Goal: Navigation & Orientation: Find specific page/section

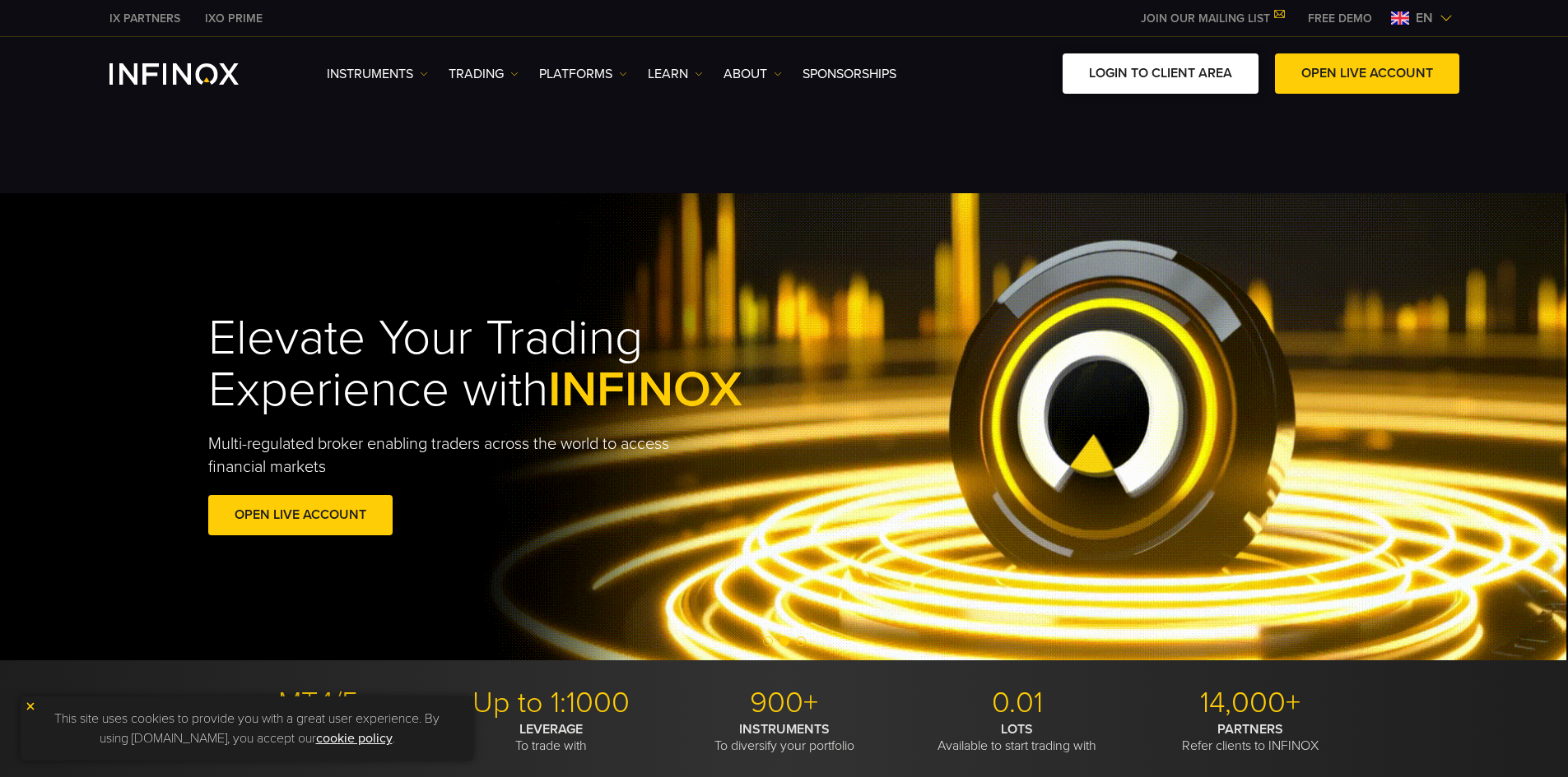
drag, startPoint x: 1231, startPoint y: 67, endPoint x: 1216, endPoint y: 88, distance: 25.8
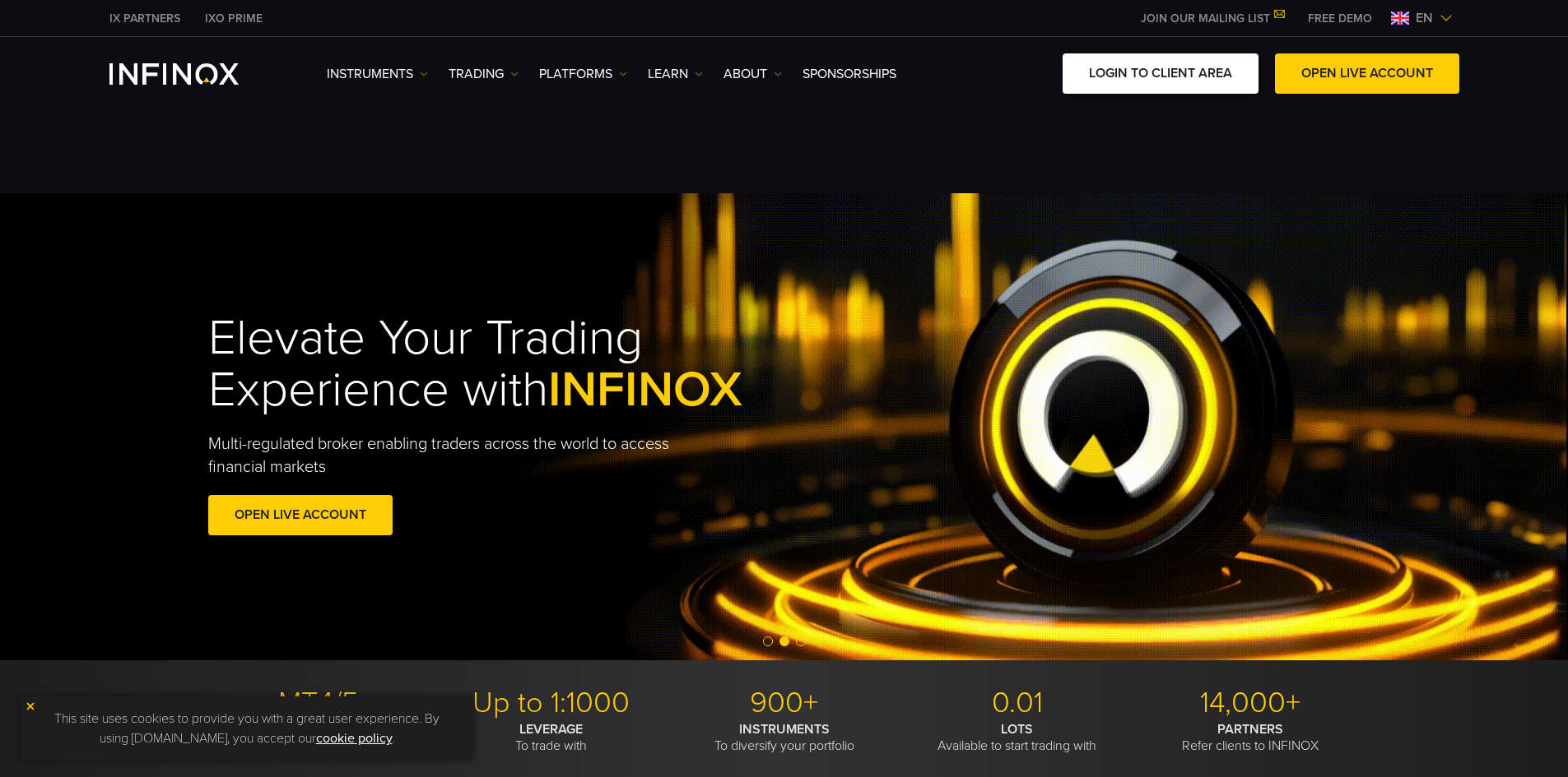
click at [1231, 67] on link "LOGIN TO CLIENT AREA" at bounding box center [1159, 73] width 196 height 40
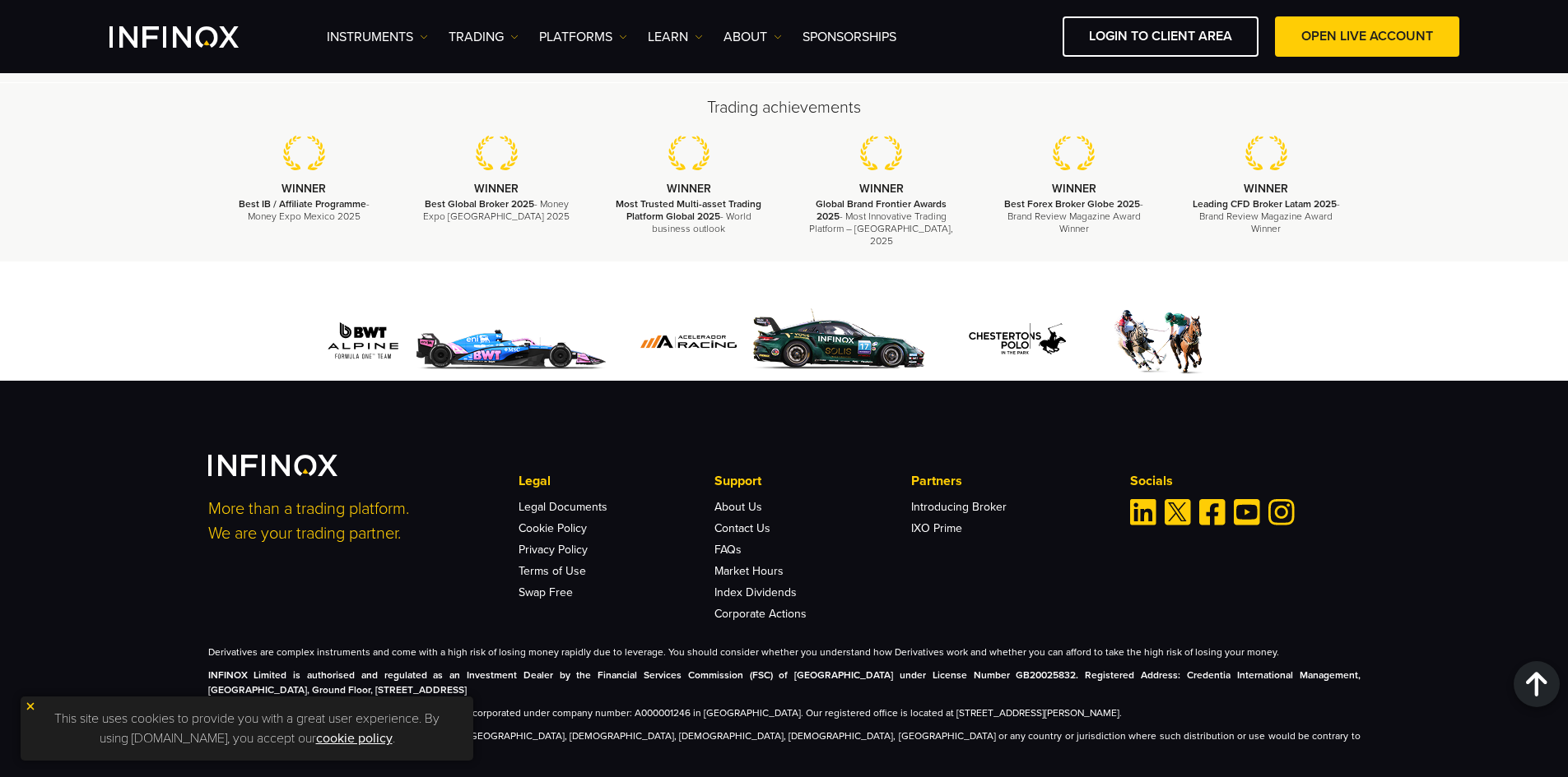
scroll to position [4577, 0]
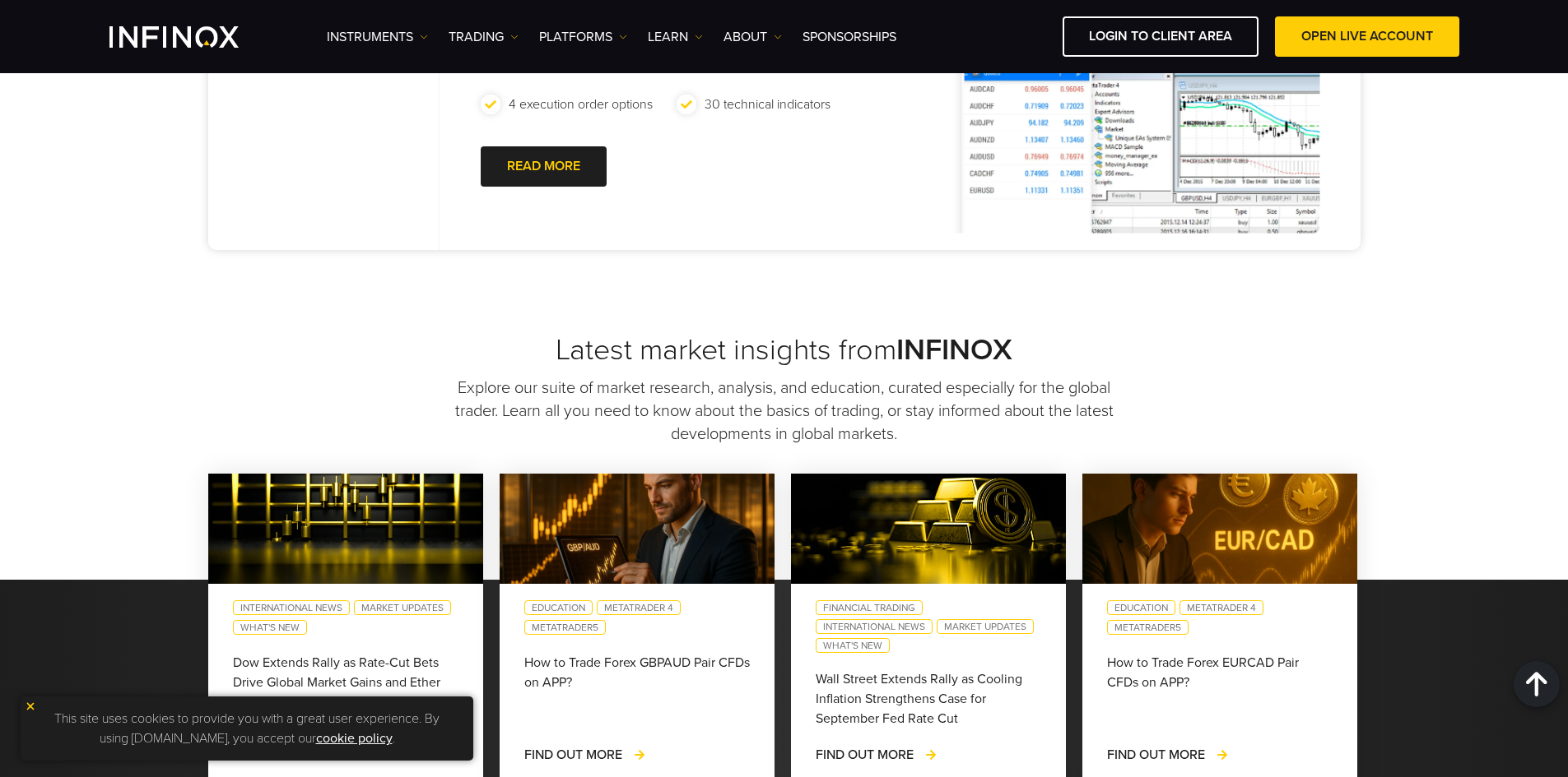
scroll to position [1398, 0]
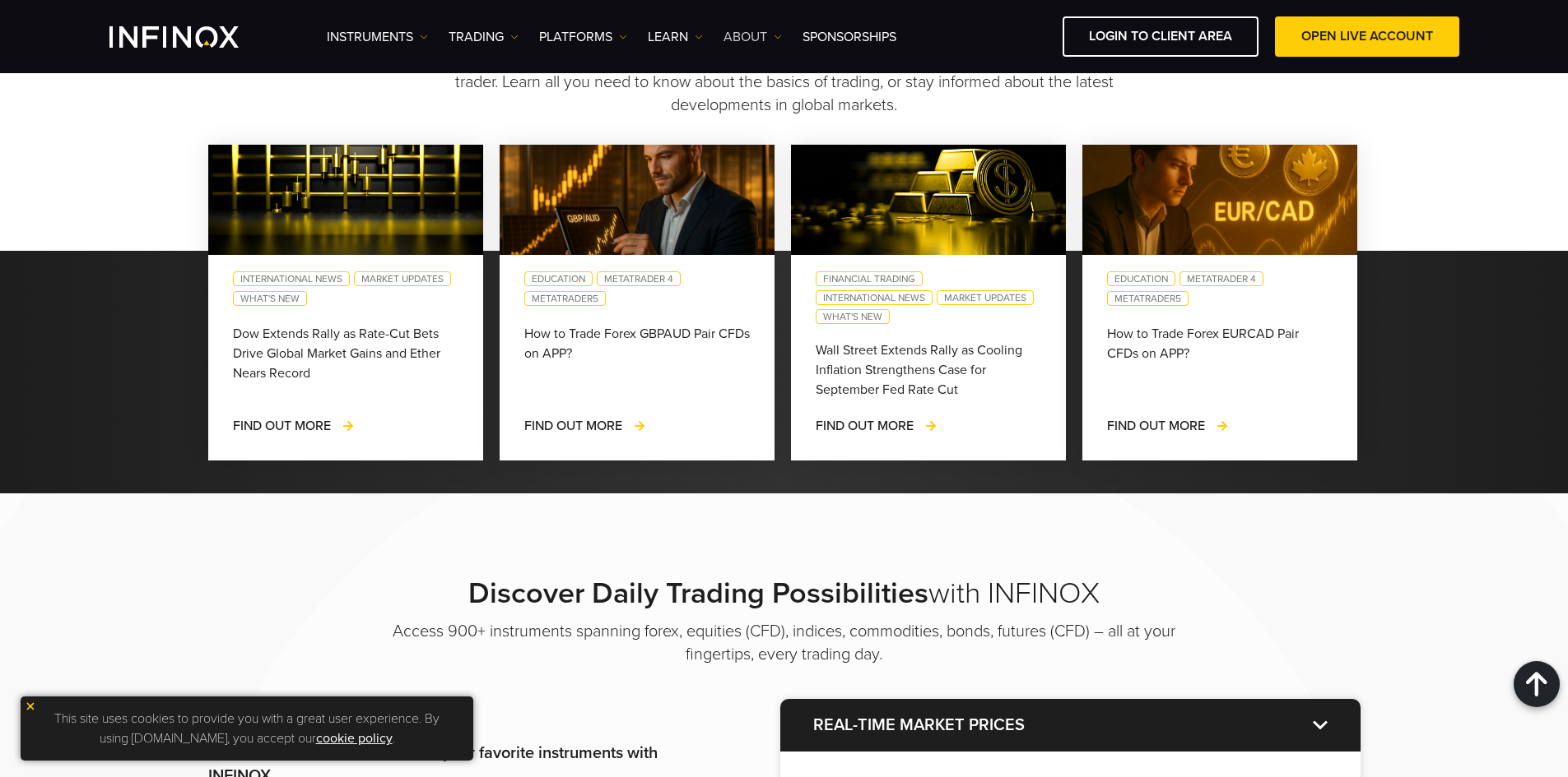
click at [731, 35] on link "ABOUT" at bounding box center [753, 37] width 58 height 19
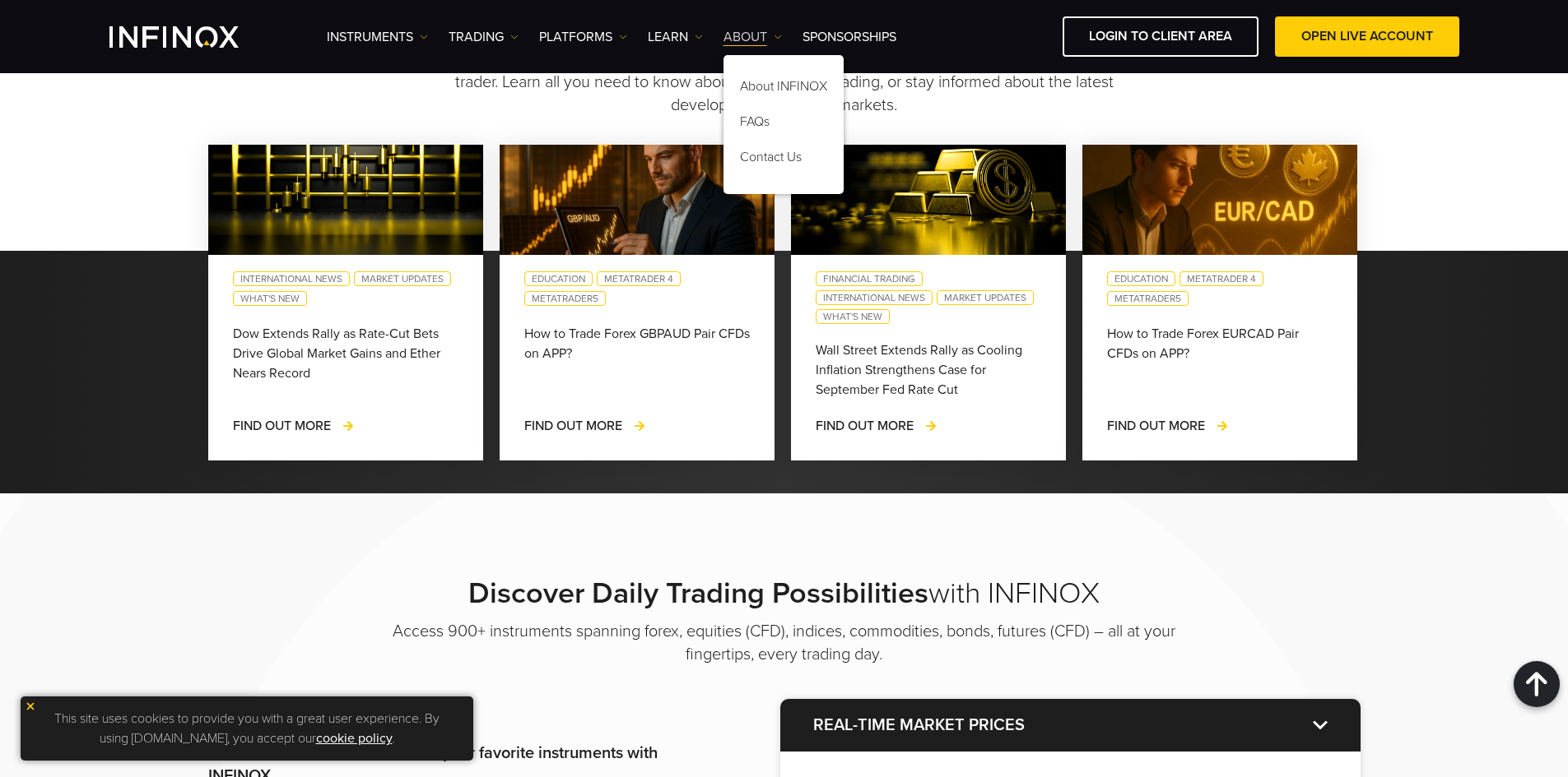
click at [762, 39] on link "ABOUT" at bounding box center [753, 37] width 58 height 19
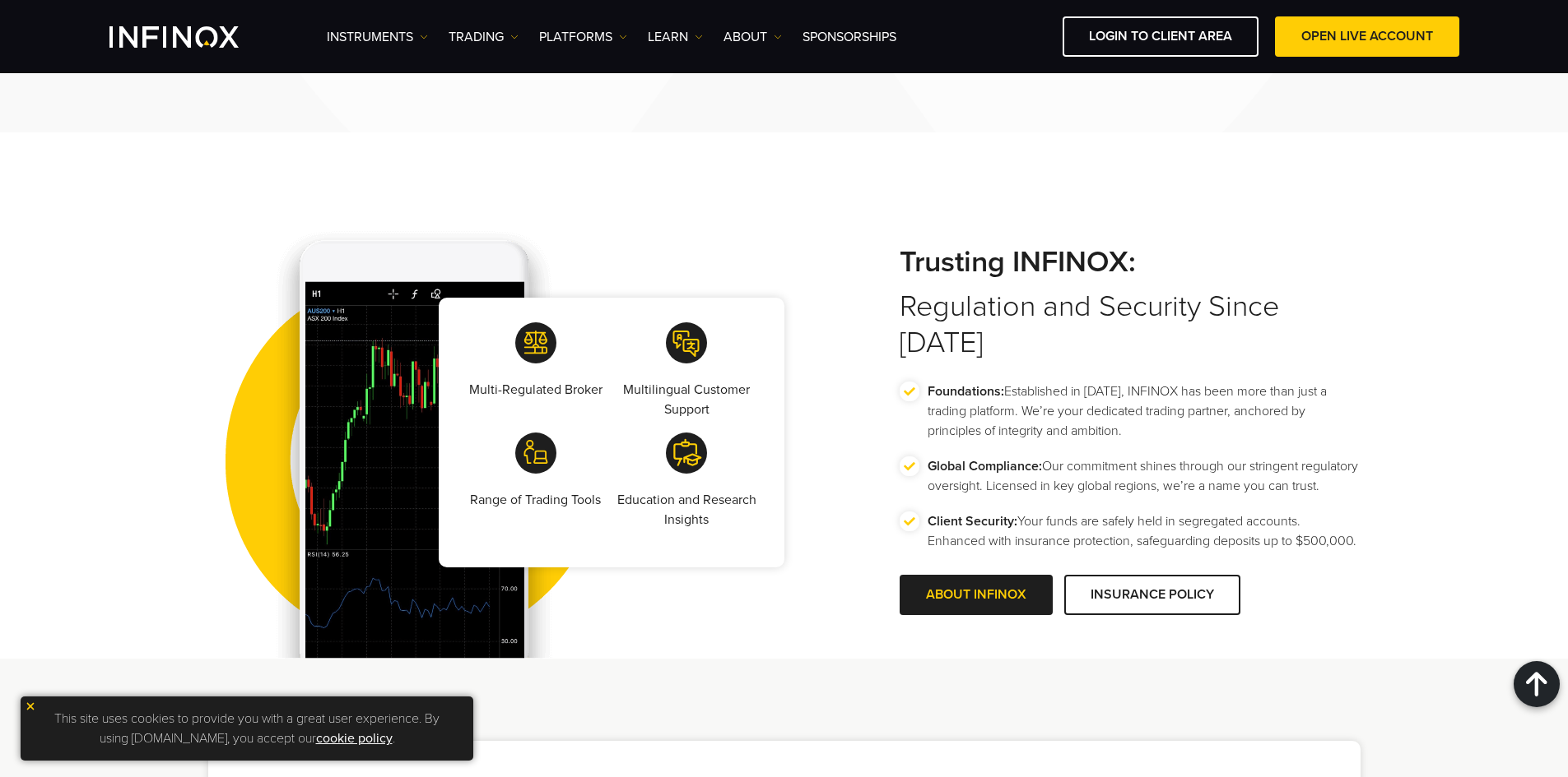
scroll to position [2715, 0]
